Goal: Find specific page/section: Find specific page/section

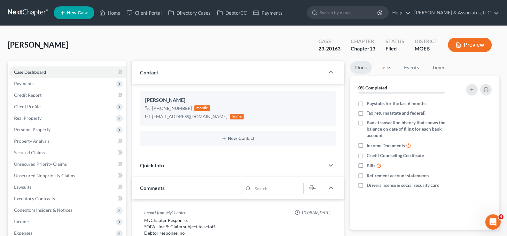
scroll to position [118, 0]
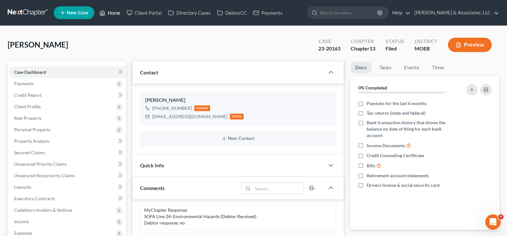
click at [109, 11] on link "Home" at bounding box center [109, 13] width 27 height 12
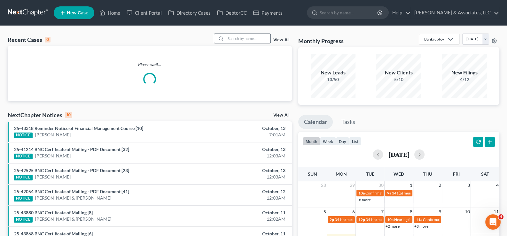
click at [246, 40] on input "search" at bounding box center [248, 38] width 45 height 9
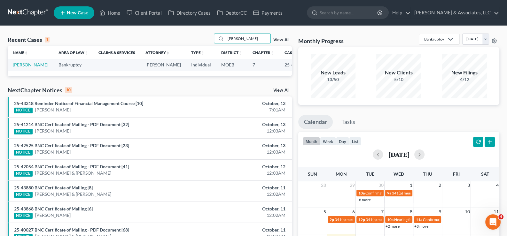
type input "[PERSON_NAME]"
click at [16, 67] on link "[PERSON_NAME]" at bounding box center [30, 64] width 35 height 5
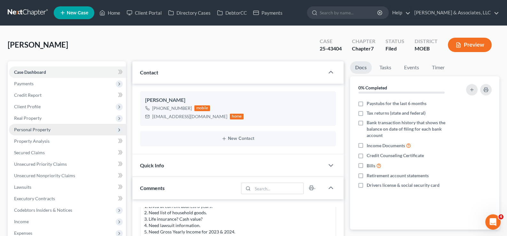
scroll to position [132, 0]
click at [29, 127] on span "Personal Property" at bounding box center [32, 129] width 36 height 5
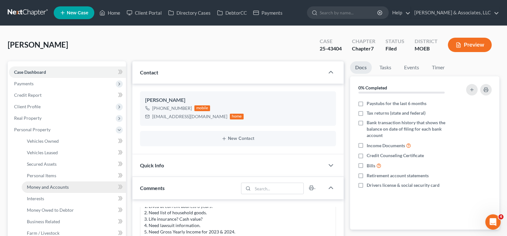
click at [38, 184] on span "Money and Accounts" at bounding box center [48, 186] width 42 height 5
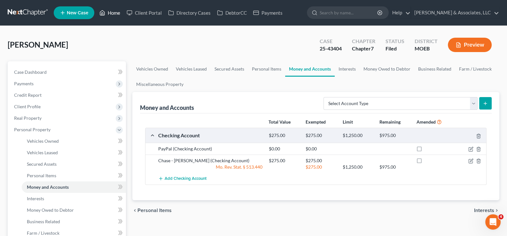
click at [118, 13] on link "Home" at bounding box center [109, 13] width 27 height 12
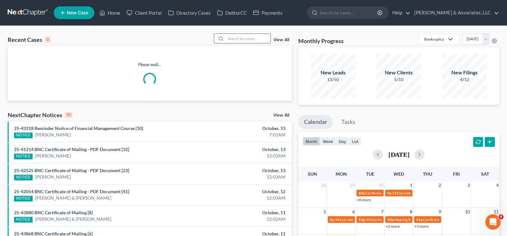
click at [248, 38] on input "search" at bounding box center [248, 38] width 45 height 9
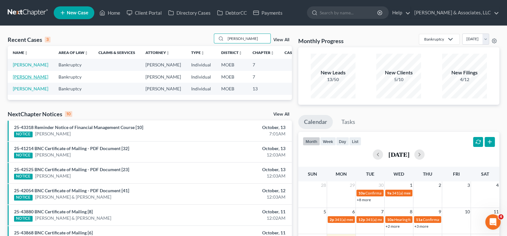
type input "[PERSON_NAME]"
click at [16, 80] on link "[PERSON_NAME]" at bounding box center [30, 76] width 35 height 5
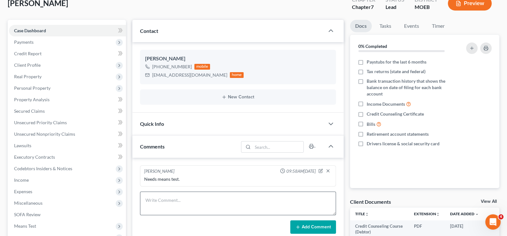
scroll to position [159, 0]
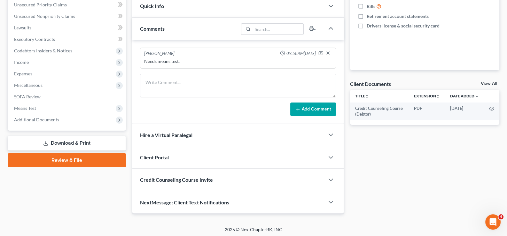
click at [151, 154] on span "Client Portal" at bounding box center [154, 157] width 29 height 6
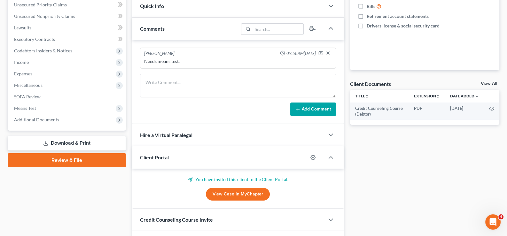
click at [151, 154] on span "Client Portal" at bounding box center [154, 157] width 29 height 6
